Goal: Navigation & Orientation: Find specific page/section

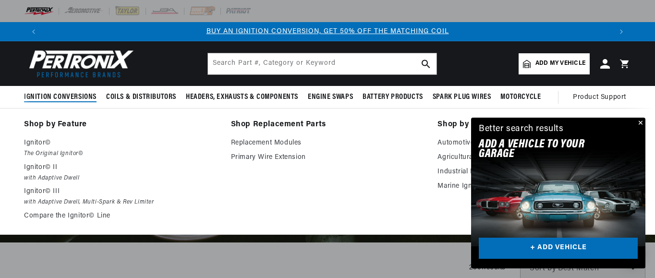
click at [62, 95] on span "Ignition Conversions" at bounding box center [60, 97] width 72 height 10
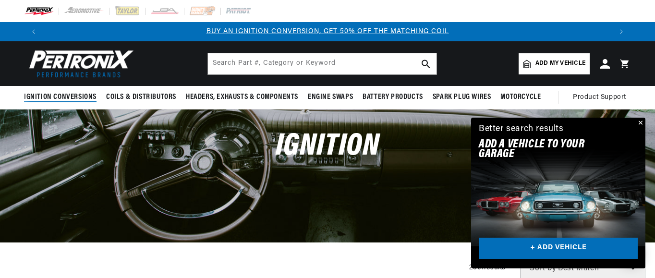
click at [63, 97] on span "Ignition Conversions" at bounding box center [60, 97] width 72 height 10
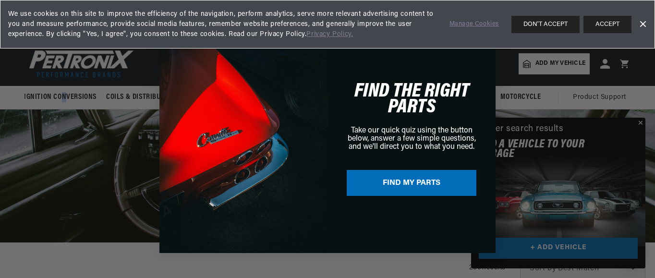
scroll to position [0, 1138]
click at [643, 125] on div "Close dialog FIND THE RIGHT PARTS Take our quick quiz using the button below, a…" at bounding box center [327, 139] width 655 height 278
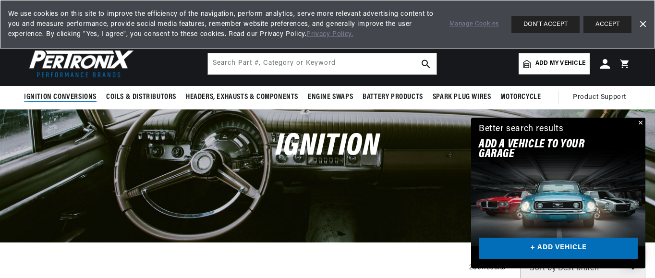
scroll to position [0, 0]
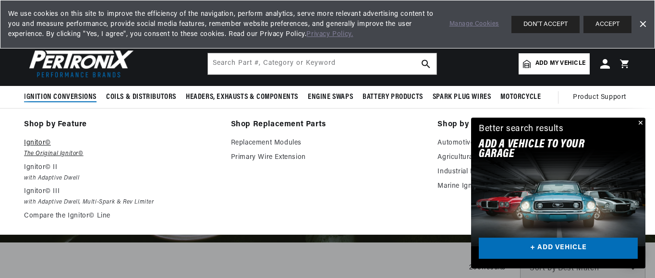
click at [40, 143] on p "Ignitor©" at bounding box center [120, 143] width 193 height 12
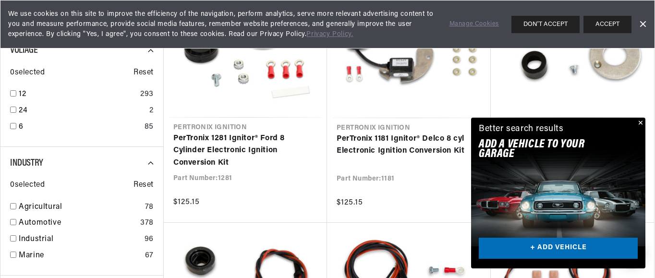
scroll to position [0, 568]
click at [640, 124] on button "Close" at bounding box center [639, 124] width 12 height 12
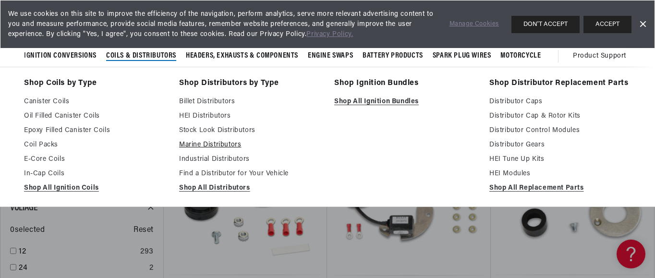
scroll to position [192, 0]
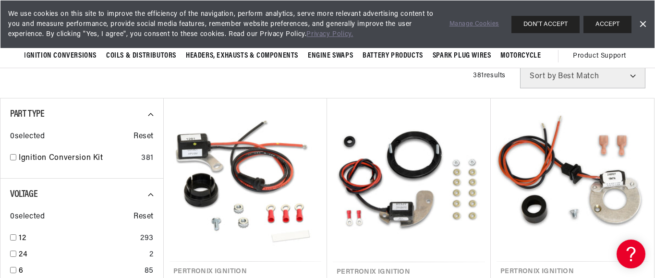
click at [641, 23] on link "Dismiss Banner" at bounding box center [642, 24] width 14 height 14
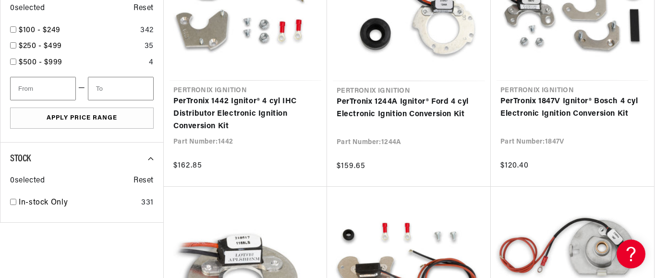
scroll to position [672, 0]
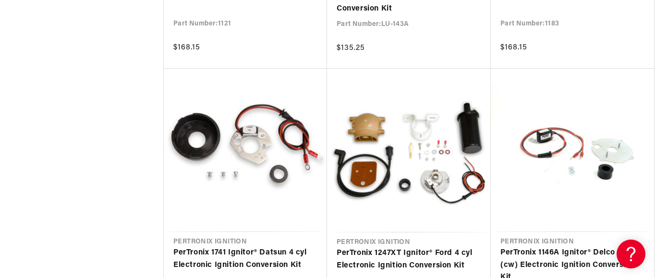
scroll to position [0, 825]
